Goal: Task Accomplishment & Management: Use online tool/utility

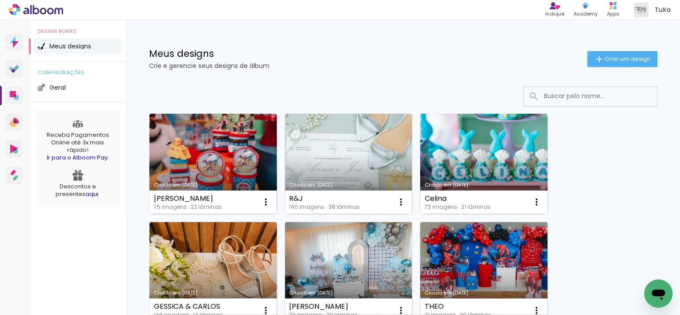
click at [243, 159] on link "Criado em [DATE]" at bounding box center [213, 164] width 128 height 100
